Goal: Check status: Check status

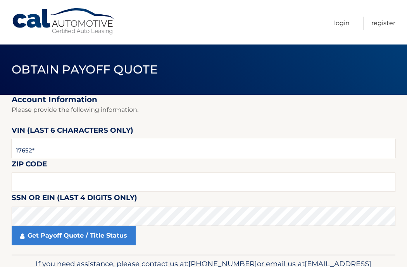
type input "176522"
type input "16506"
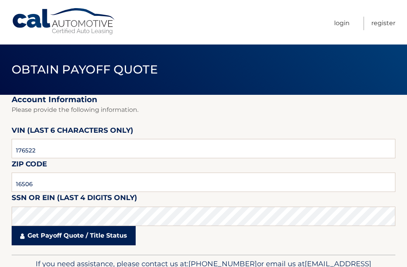
click at [93, 235] on link "Get Payoff Quote / Title Status" at bounding box center [74, 235] width 124 height 19
click at [67, 235] on link "Get Payoff Quote / Title Status" at bounding box center [74, 235] width 124 height 19
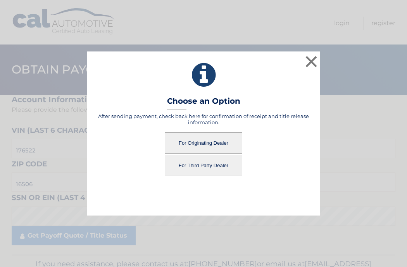
click at [203, 166] on button "For Third Party Dealer" at bounding box center [203, 165] width 77 height 21
click at [202, 166] on button "For Third Party Dealer" at bounding box center [203, 165] width 77 height 21
click at [206, 165] on button "For Third Party Dealer" at bounding box center [203, 165] width 77 height 21
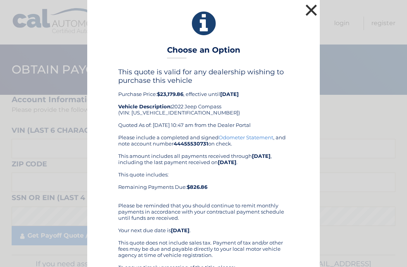
click at [314, 11] on button "×" at bounding box center [310, 9] width 15 height 15
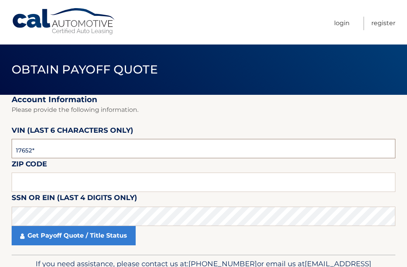
type input "176522"
type input "16506"
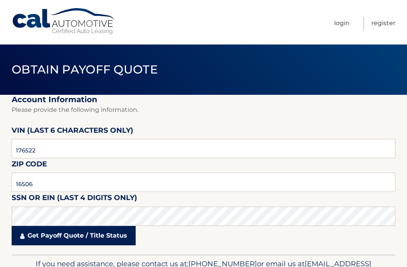
click at [79, 237] on link "Get Payoff Quote / Title Status" at bounding box center [74, 235] width 124 height 19
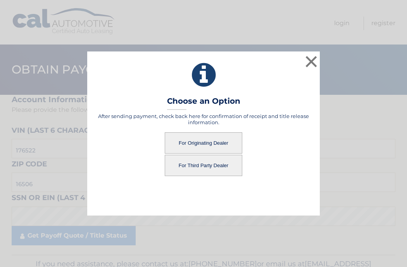
click at [220, 141] on button "For Originating Dealer" at bounding box center [203, 142] width 77 height 21
click at [209, 141] on button "For Originating Dealer" at bounding box center [203, 142] width 77 height 21
